Goal: Task Accomplishment & Management: Use online tool/utility

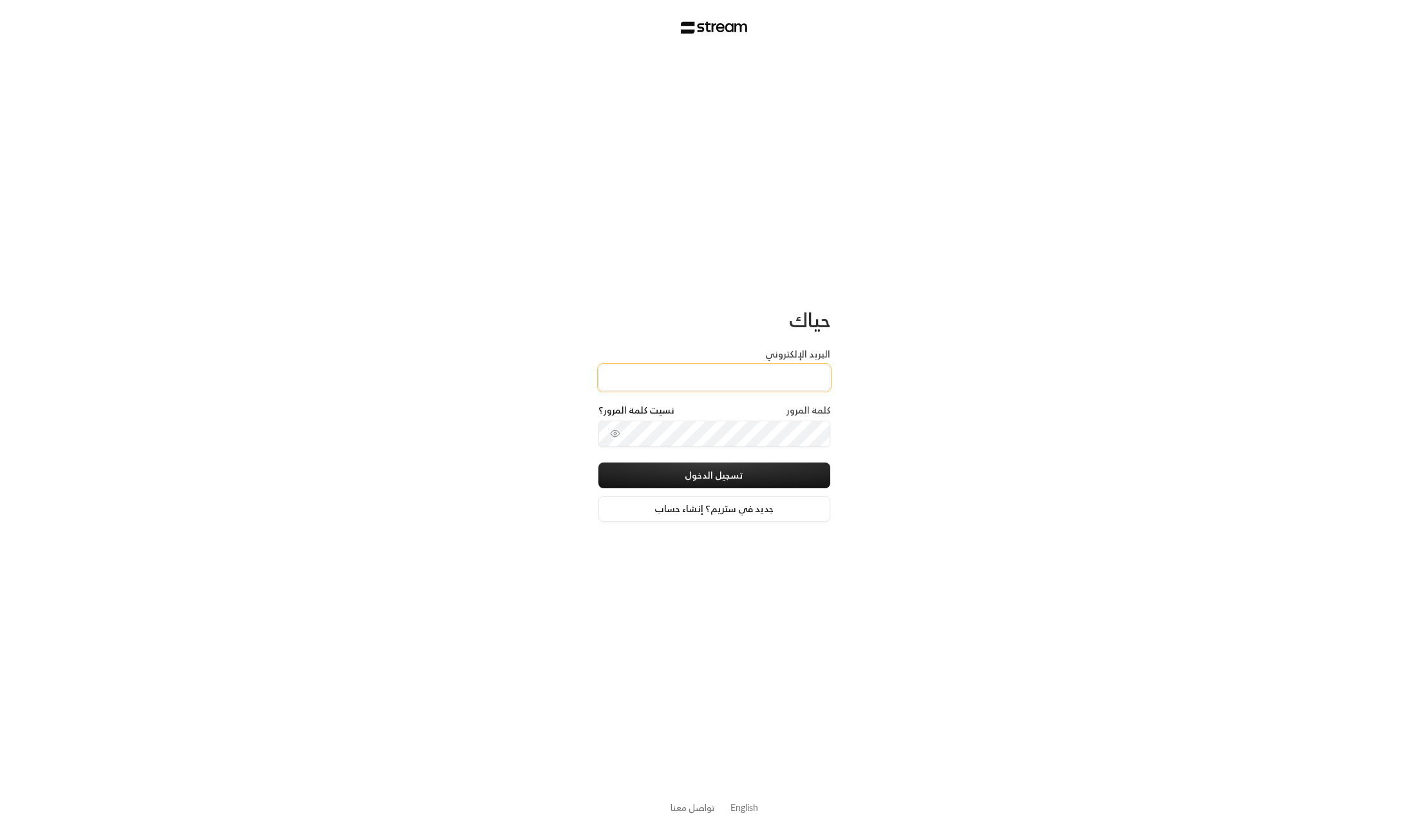
type input "[EMAIL_ADDRESS][DOMAIN_NAME]"
click at [747, 477] on button "تسجيل الدخول" at bounding box center [714, 475] width 232 height 26
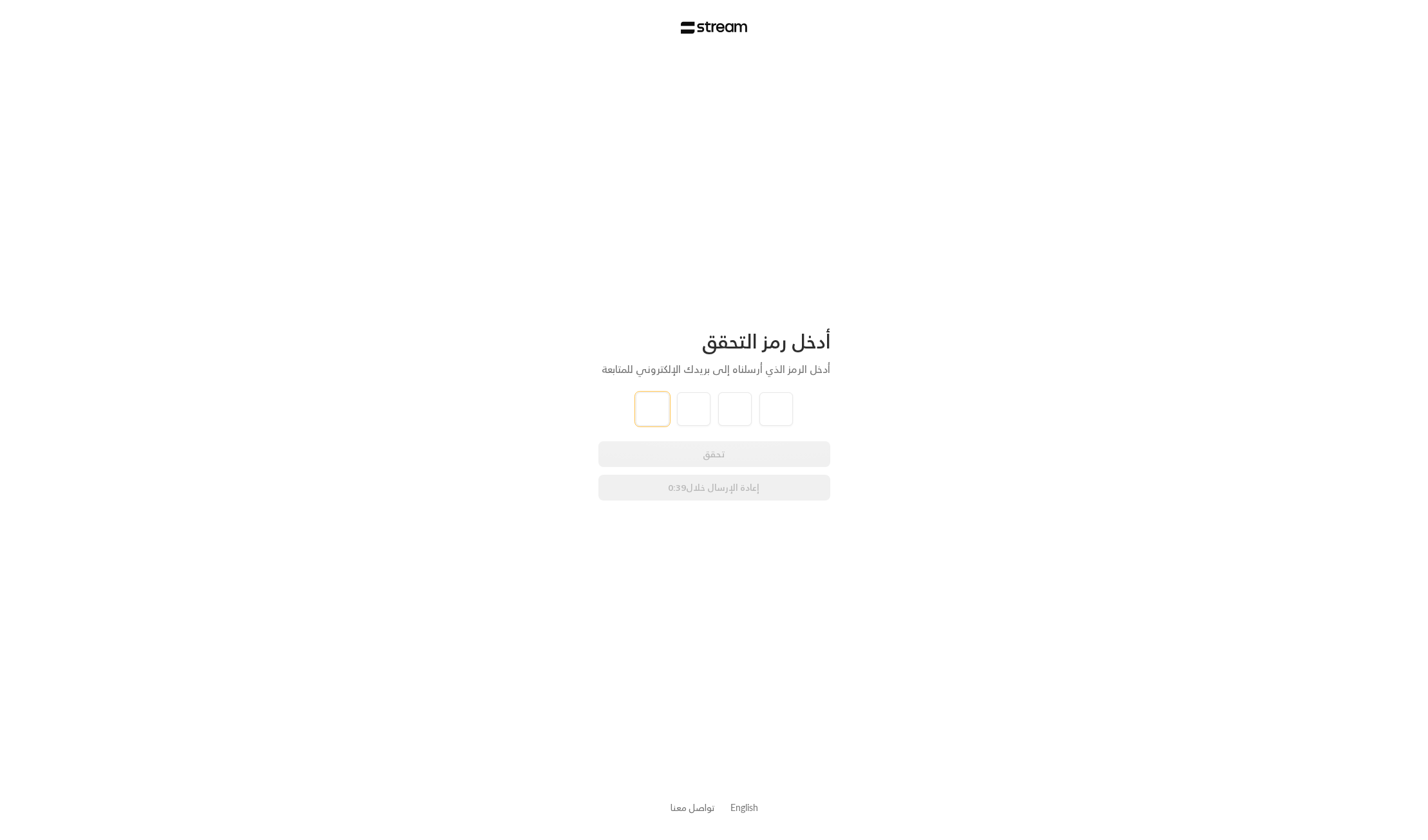
type input "8"
type input "2"
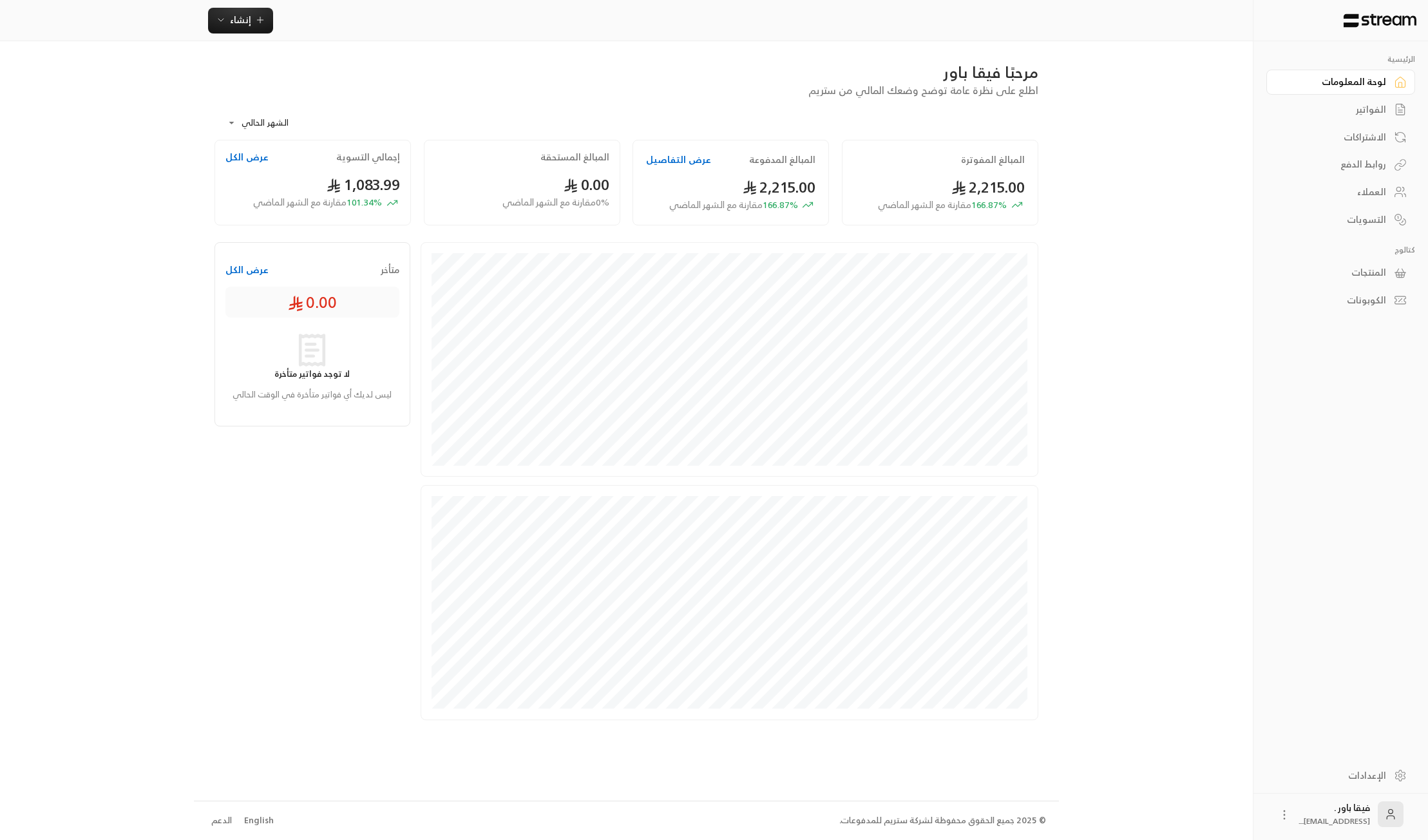
click at [1383, 193] on div "العملاء" at bounding box center [1333, 192] width 103 height 13
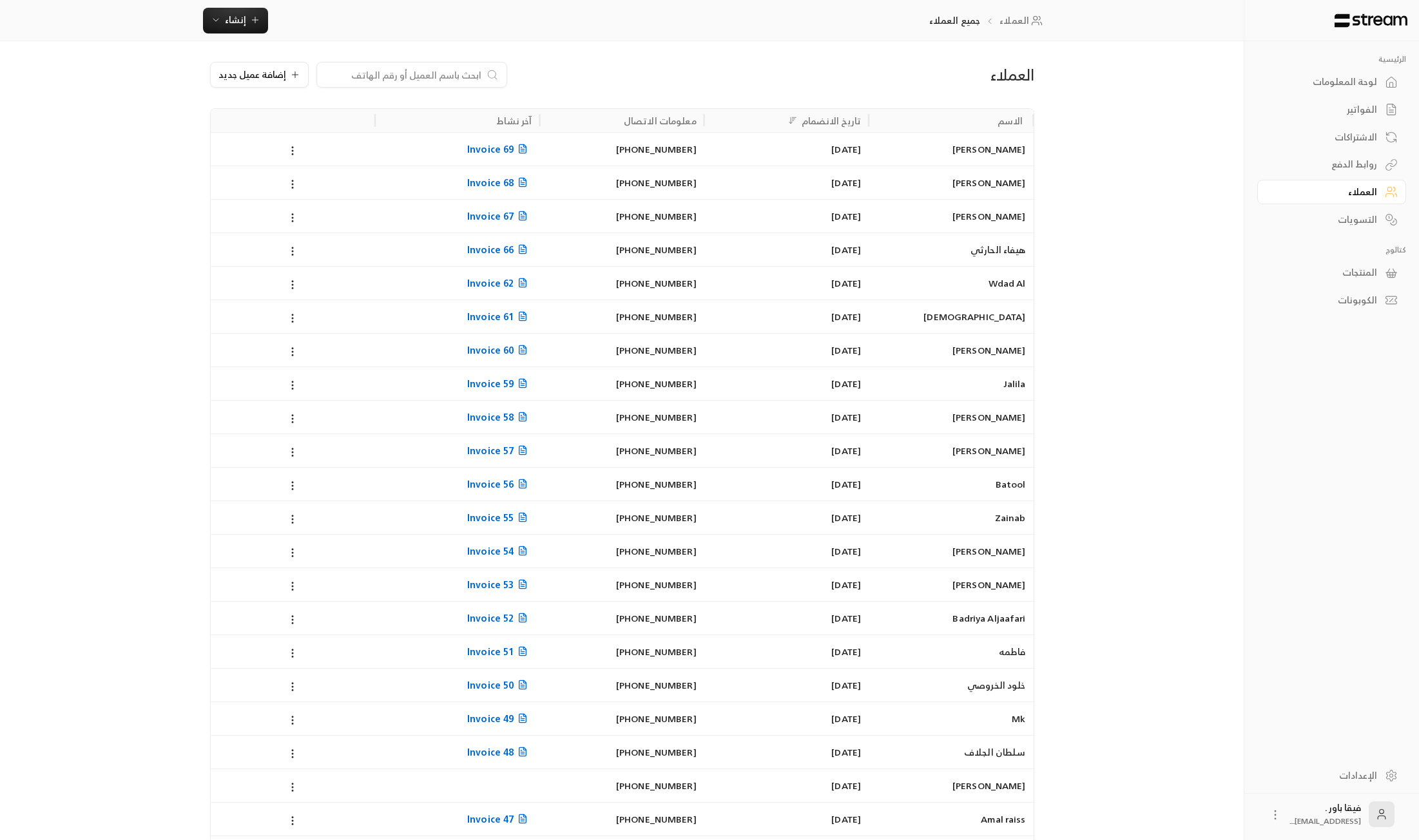
click at [1371, 90] on link "لوحة المعلومات" at bounding box center [1331, 82] width 149 height 25
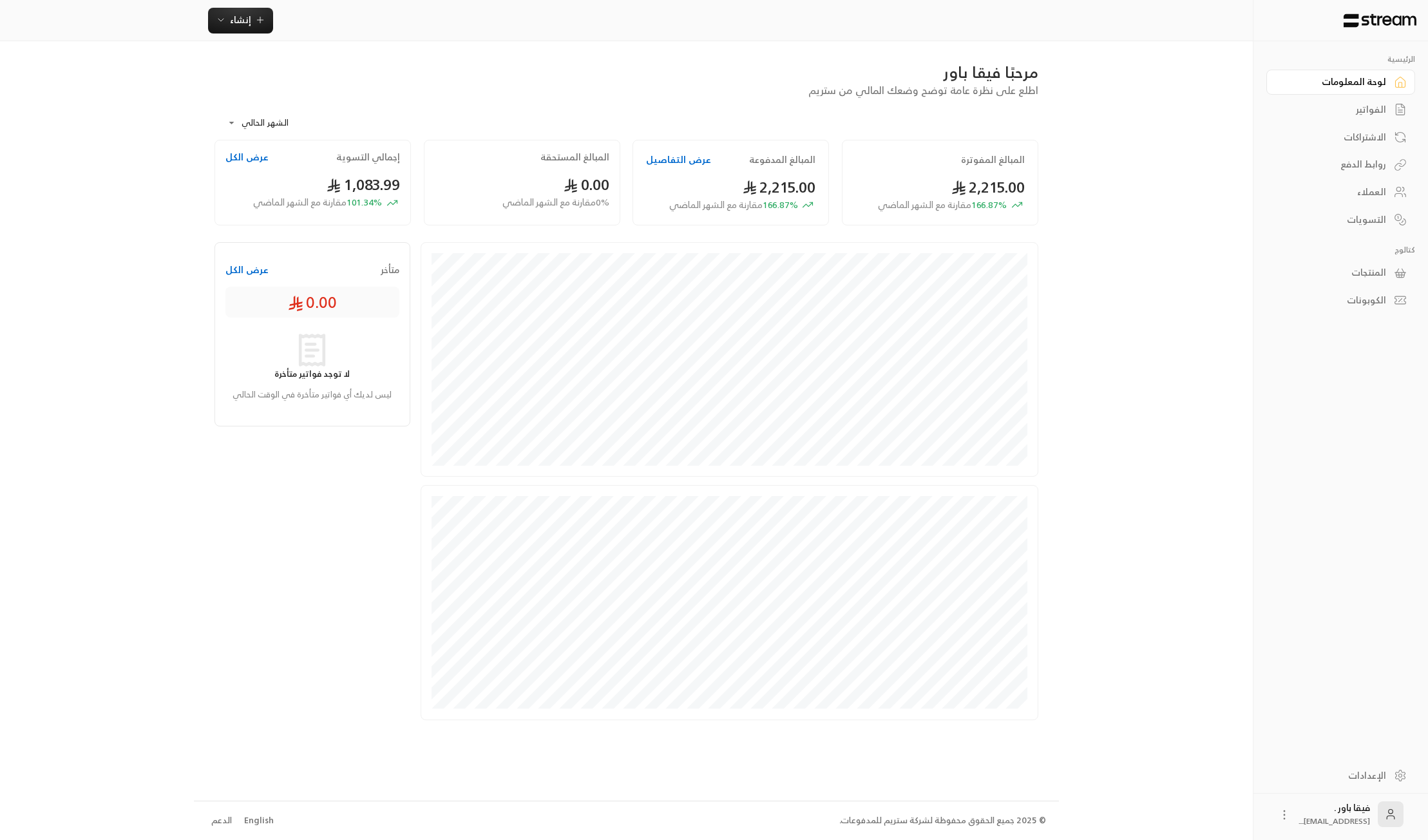
click at [1382, 193] on div "العملاء" at bounding box center [1333, 192] width 103 height 13
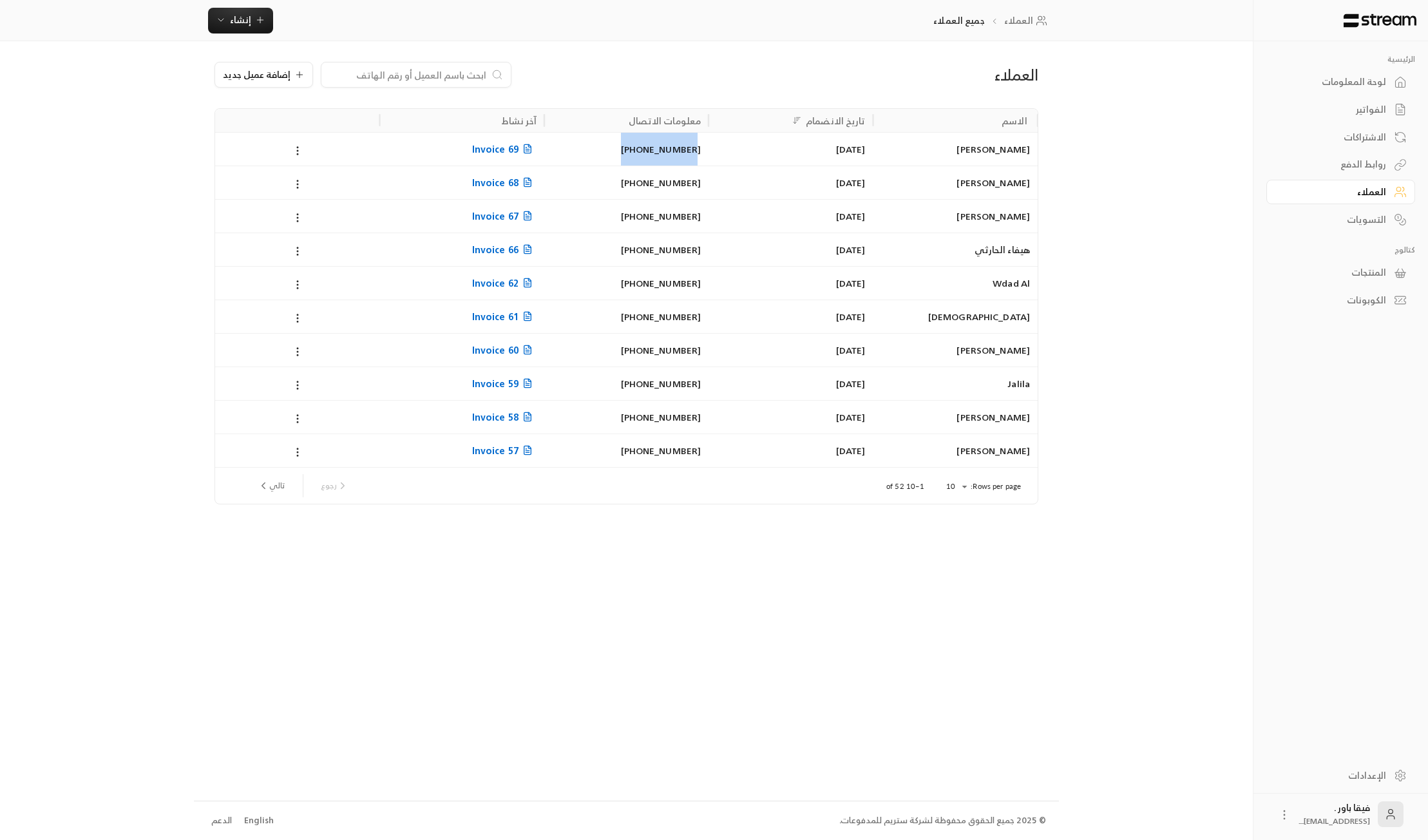
drag, startPoint x: 703, startPoint y: 152, endPoint x: 633, endPoint y: 154, distance: 70.0
click at [633, 154] on div "[PHONE_NUMBER]" at bounding box center [626, 149] width 164 height 34
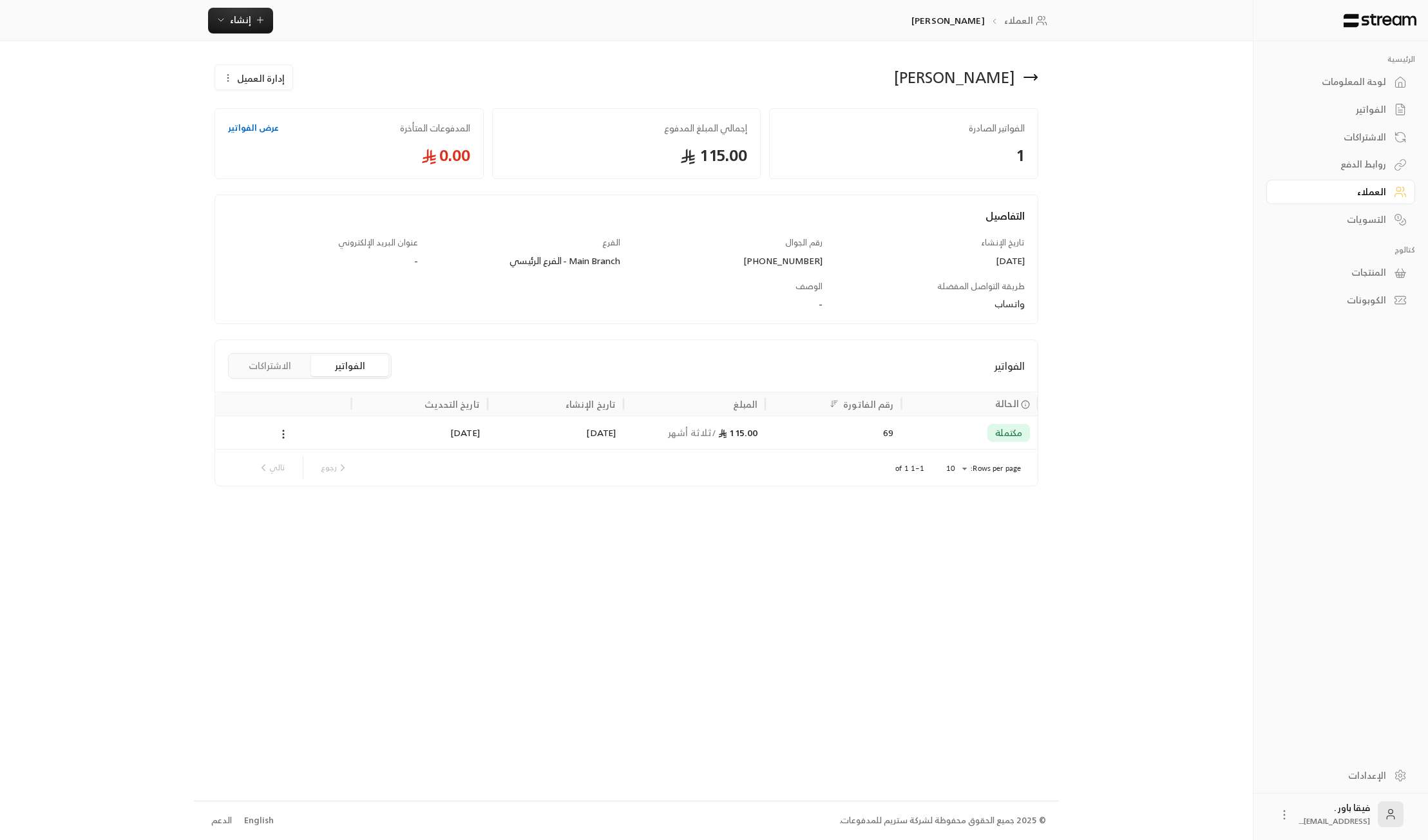
drag, startPoint x: 1022, startPoint y: 87, endPoint x: 1031, endPoint y: 82, distance: 10.3
click at [1027, 85] on div "[PERSON_NAME]" at bounding box center [836, 77] width 418 height 31
click at [1035, 81] on icon at bounding box center [1029, 77] width 15 height 15
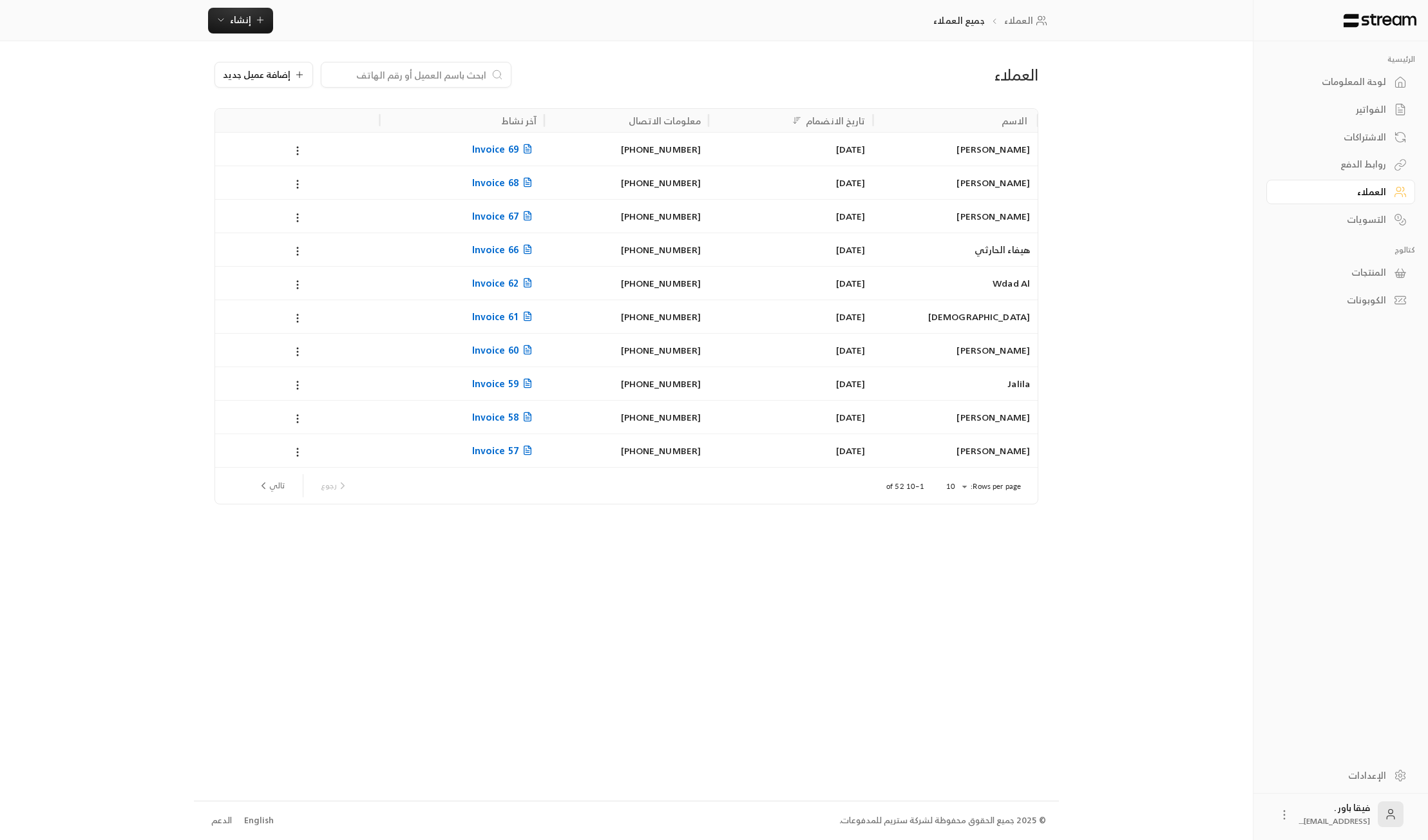
drag, startPoint x: 710, startPoint y: 147, endPoint x: 706, endPoint y: 153, distance: 7.2
click at [706, 153] on div "[PERSON_NAME] [DATE] [PHONE_NUMBER] Invoice 69" at bounding box center [626, 149] width 822 height 34
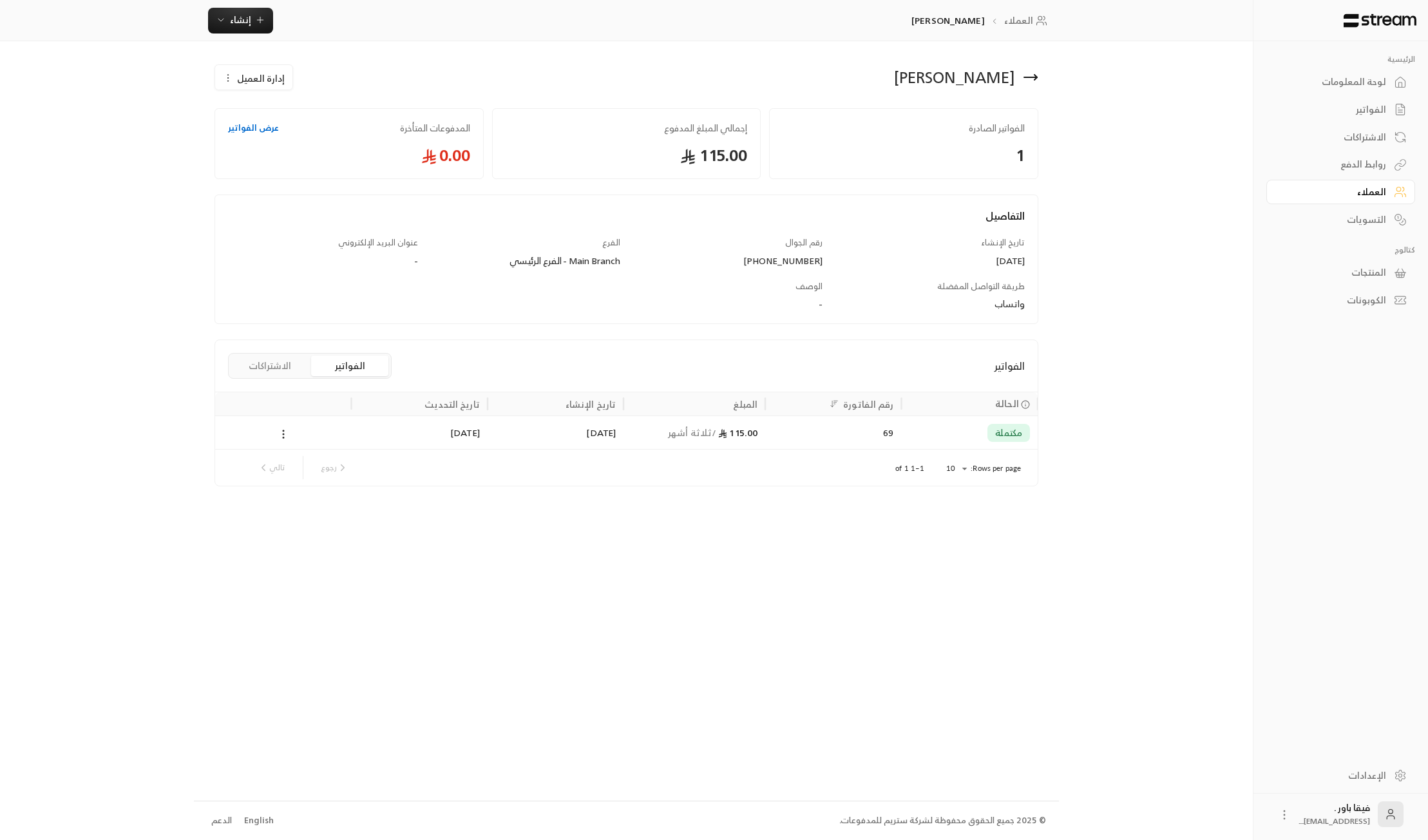
drag, startPoint x: 843, startPoint y: 262, endPoint x: 774, endPoint y: 264, distance: 69.0
click at [774, 264] on div "التفاصيل تاريخ الإنشاء [DATE] رقم الجوال [PHONE_NUMBER] الفرع Main Branch - الف…" at bounding box center [626, 265] width 809 height 115
click at [772, 263] on div "[PHONE_NUMBER]" at bounding box center [727, 261] width 190 height 13
